Goal: Task Accomplishment & Management: Complete application form

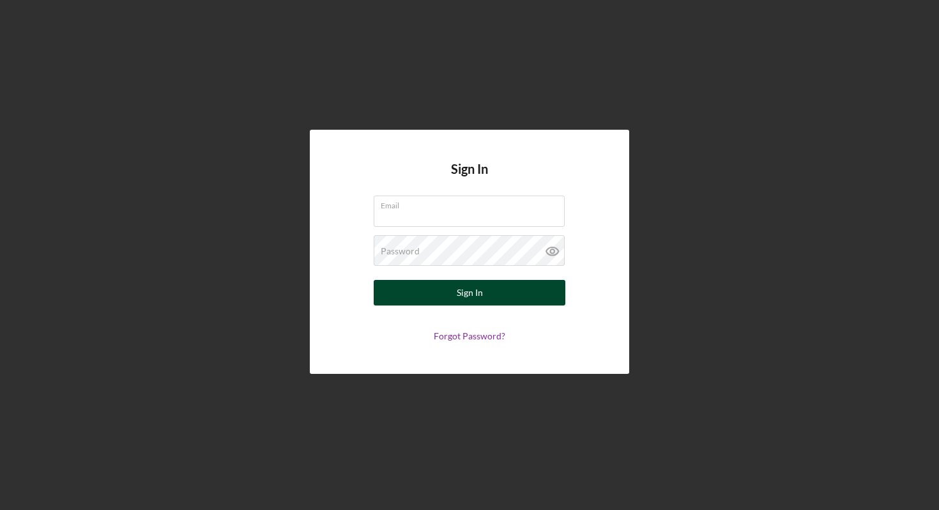
type input "[EMAIL_ADDRESS][DOMAIN_NAME]"
click at [492, 296] on button "Sign In" at bounding box center [470, 293] width 192 height 26
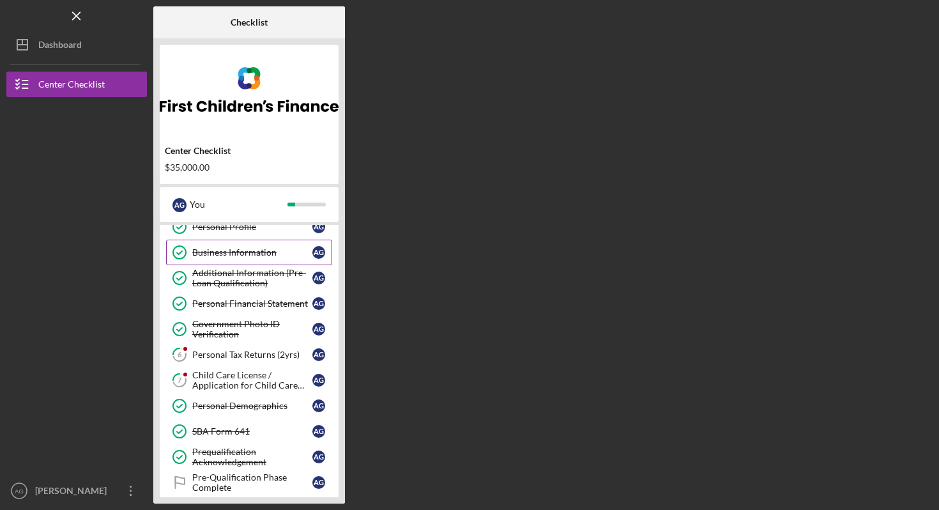
scroll to position [41, 0]
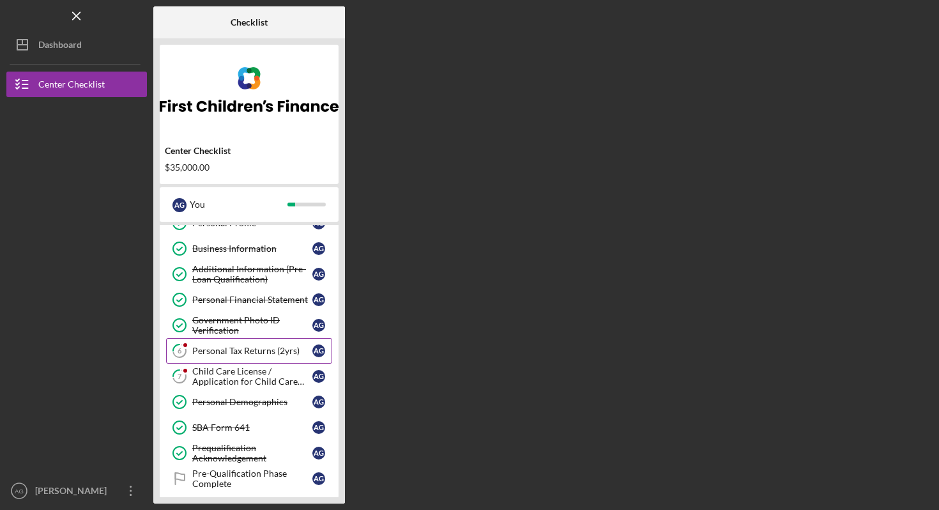
click at [274, 354] on div "Personal Tax Returns (2yrs)" at bounding box center [252, 350] width 120 height 10
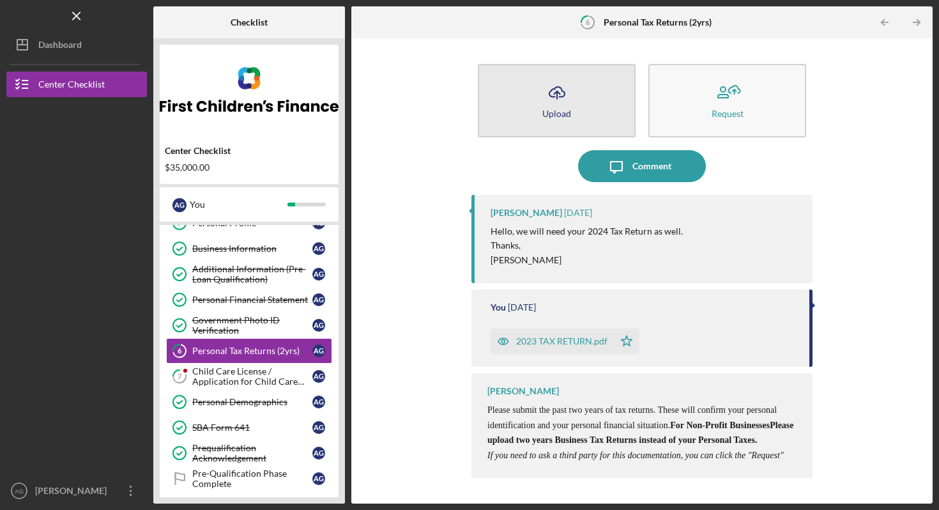
click at [583, 114] on button "Icon/Upload Upload" at bounding box center [557, 100] width 158 height 73
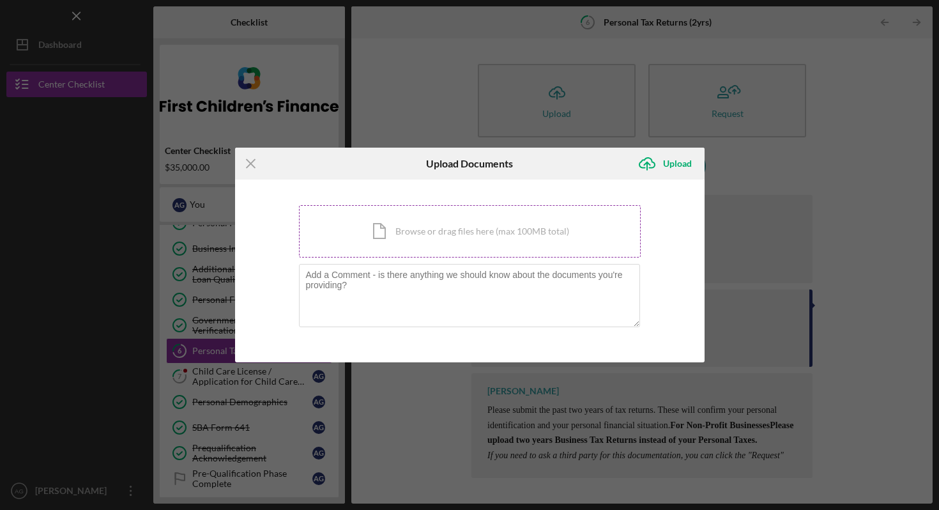
click at [478, 241] on div "Icon/Document Browse or drag files here (max 100MB total) Tap to choose files o…" at bounding box center [470, 231] width 342 height 52
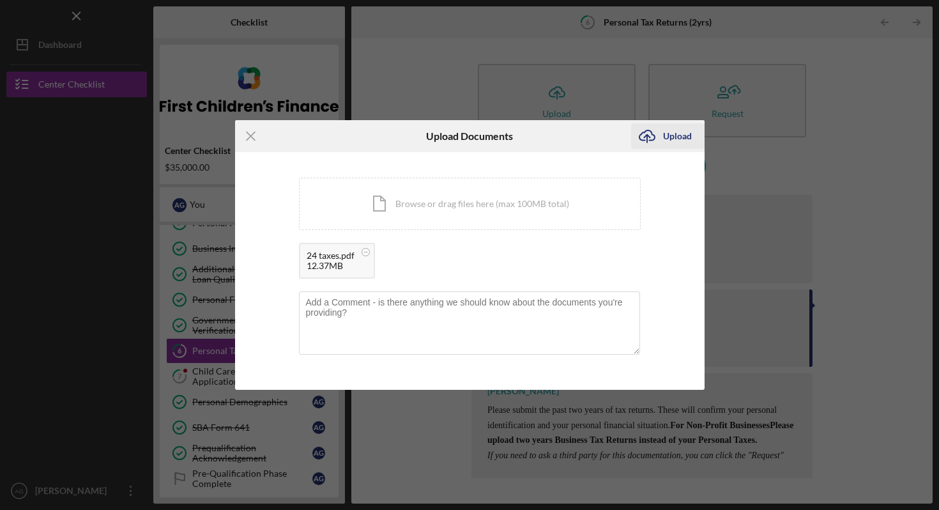
click at [683, 135] on div "Upload" at bounding box center [677, 136] width 29 height 26
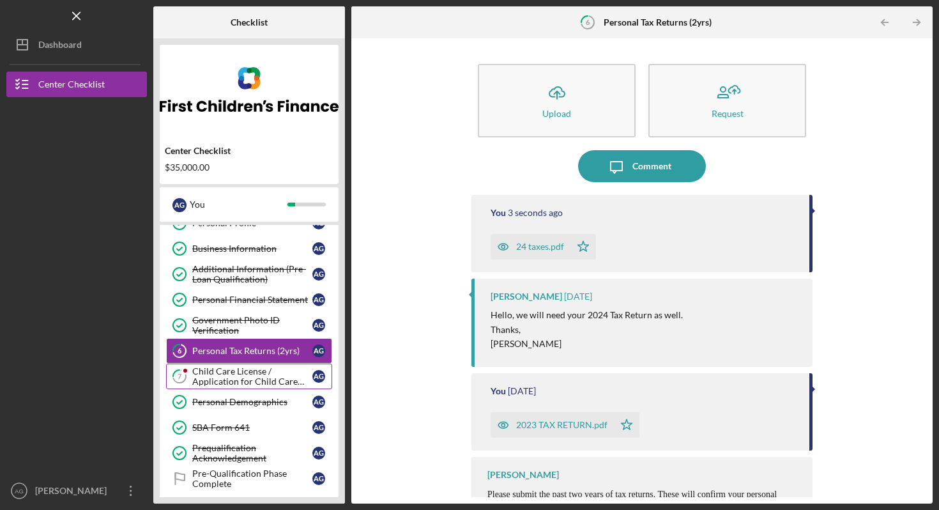
click at [264, 381] on div "Child Care License / Application for Child Care License" at bounding box center [252, 376] width 120 height 20
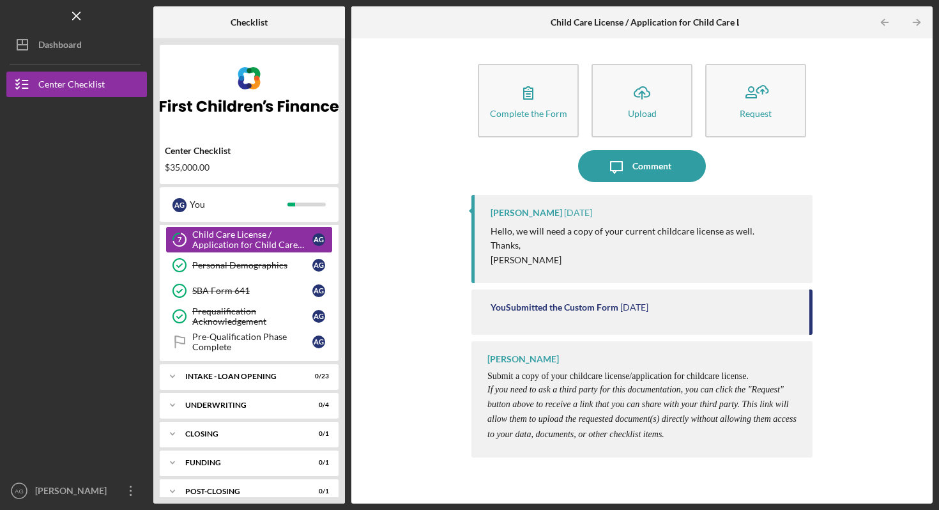
scroll to position [192, 0]
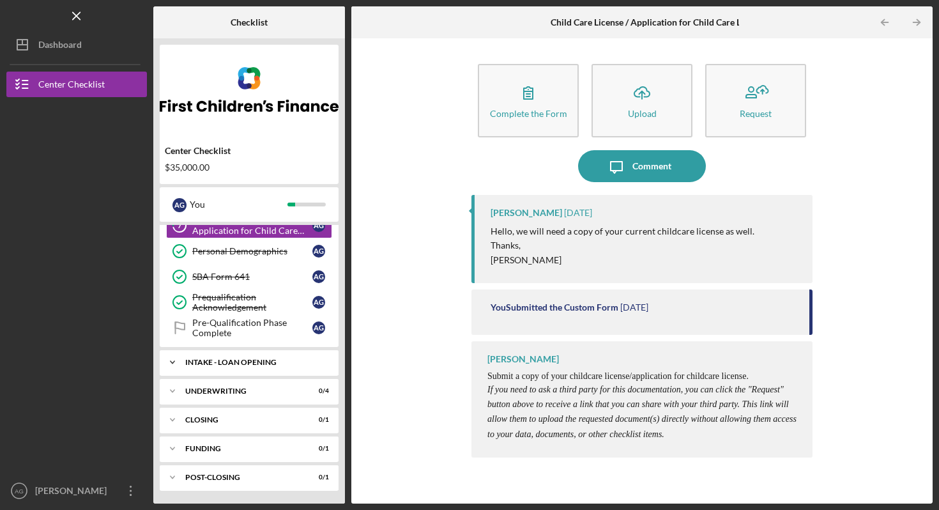
click at [294, 367] on div "Icon/Expander INTAKE - LOAN OPENING 0 / 23" at bounding box center [249, 362] width 179 height 26
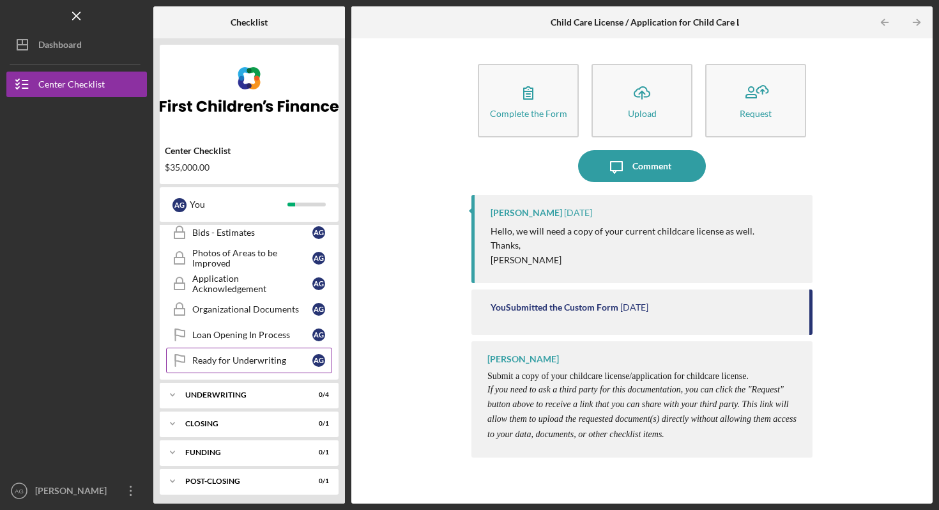
scroll to position [786, 0]
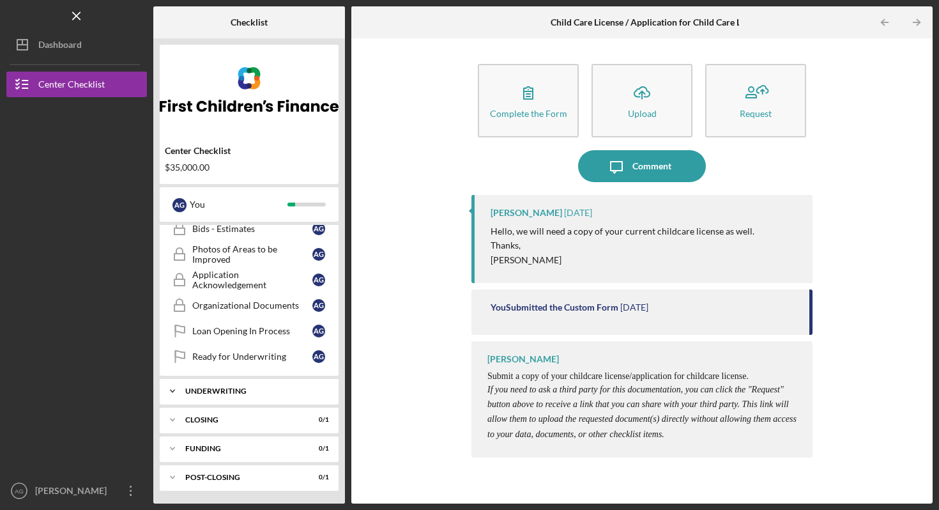
click at [267, 392] on div "UNDERWRITING" at bounding box center [253, 391] width 137 height 8
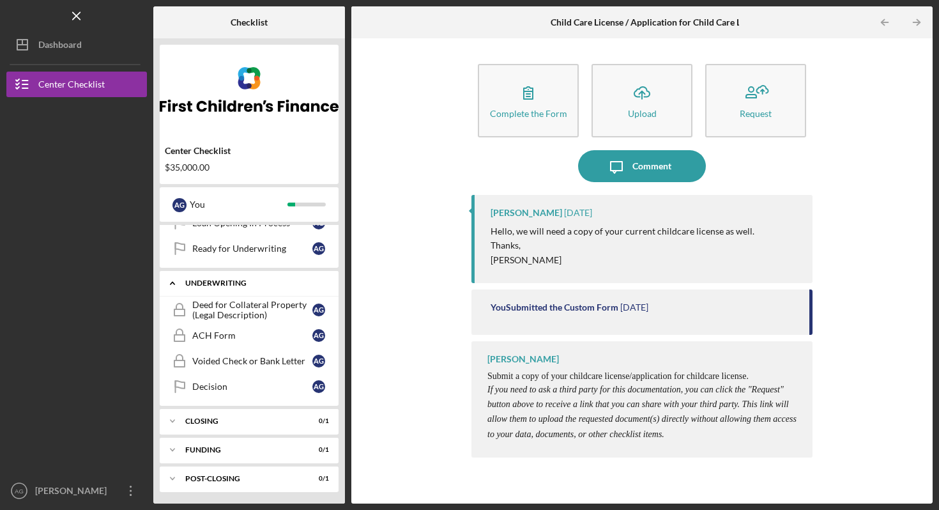
scroll to position [895, 0]
click at [262, 422] on div "CLOSING" at bounding box center [253, 420] width 137 height 8
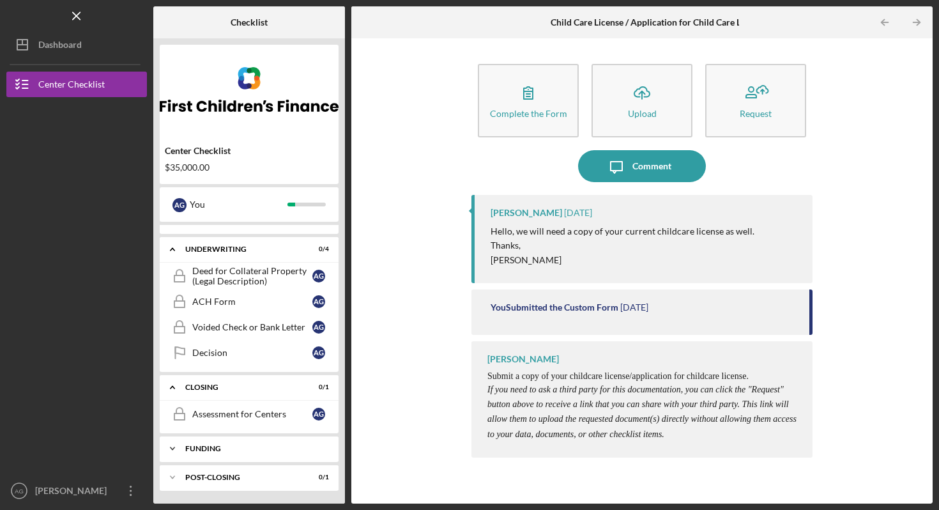
click at [260, 450] on div "Funding" at bounding box center [253, 448] width 137 height 8
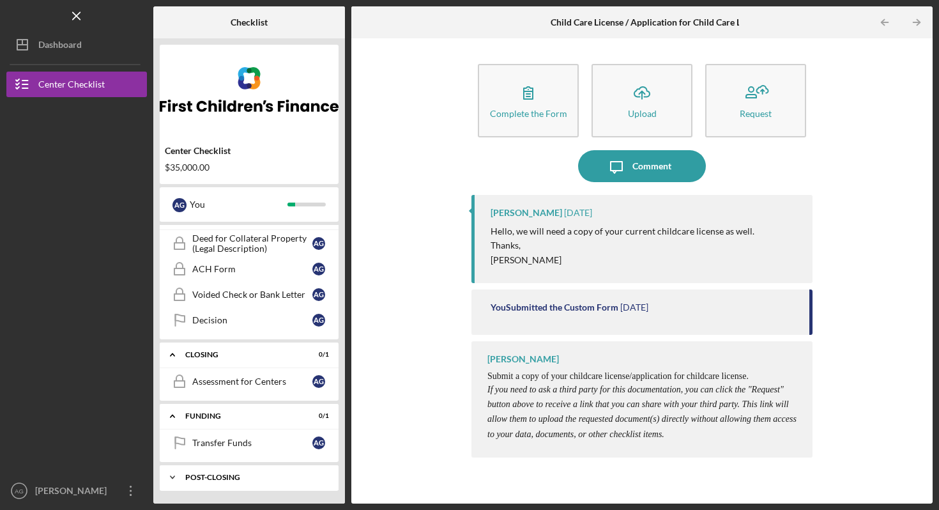
click at [259, 485] on div "Icon/Expander POST-CLOSING 0 / 1" at bounding box center [249, 477] width 179 height 26
